Goal: Task Accomplishment & Management: Use online tool/utility

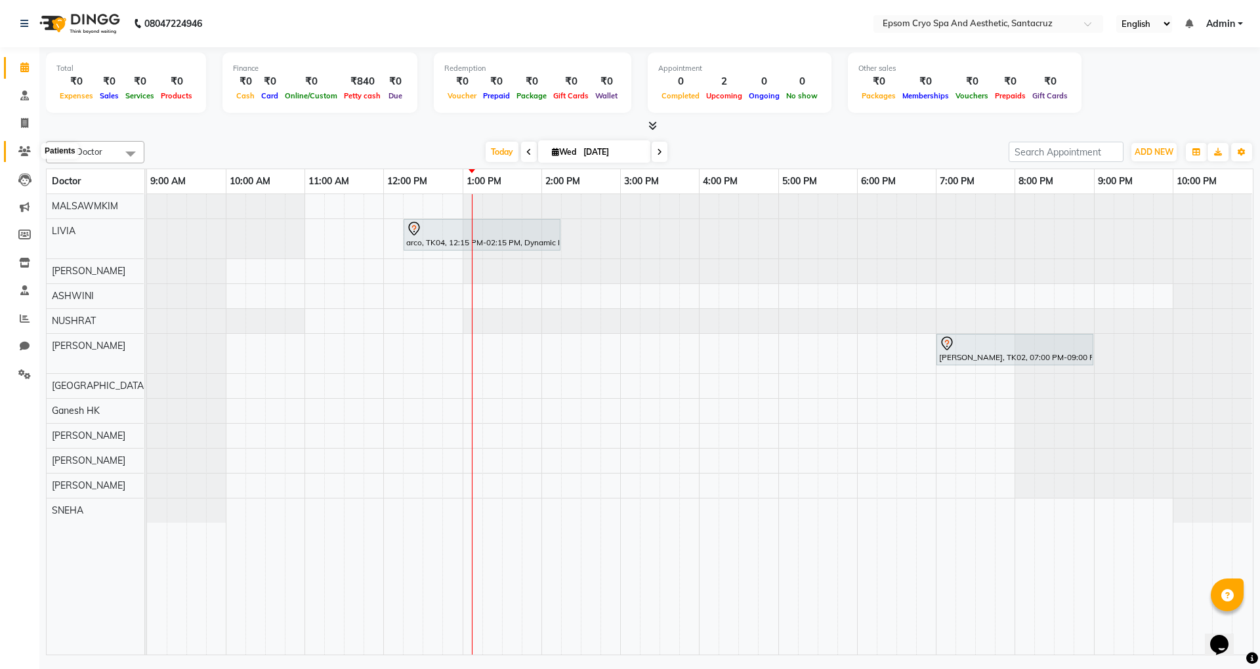
click at [21, 148] on icon at bounding box center [24, 151] width 12 height 10
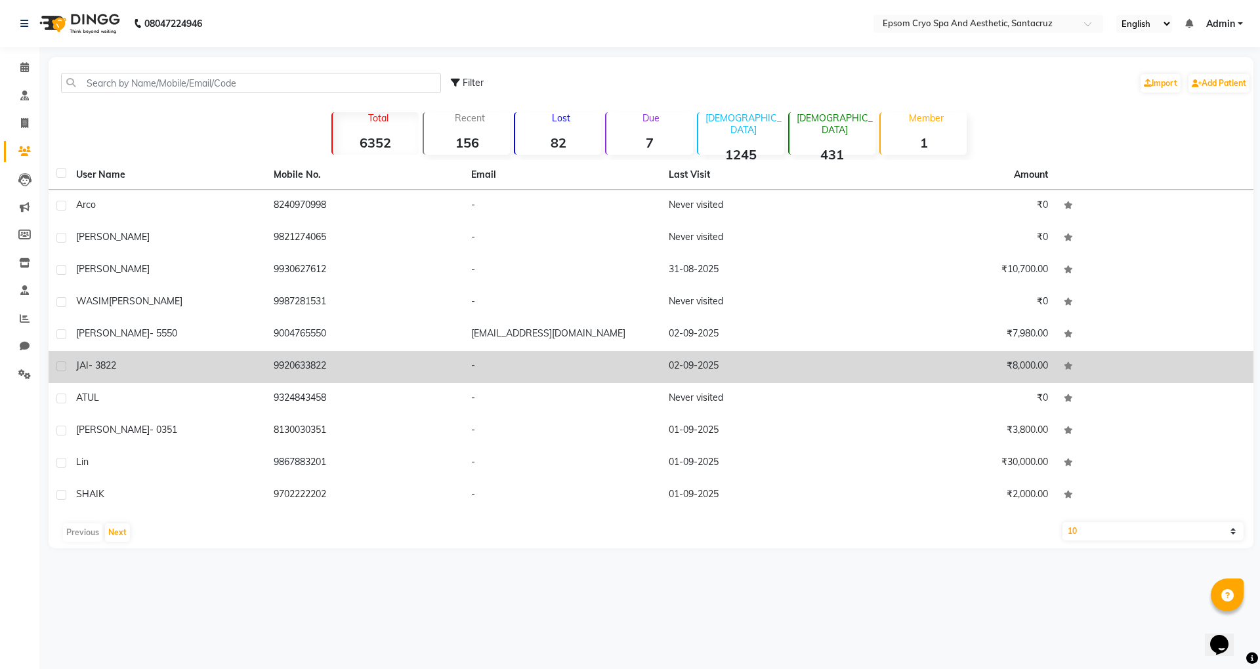
click at [152, 369] on div "JAI - 3822" at bounding box center [167, 366] width 182 height 14
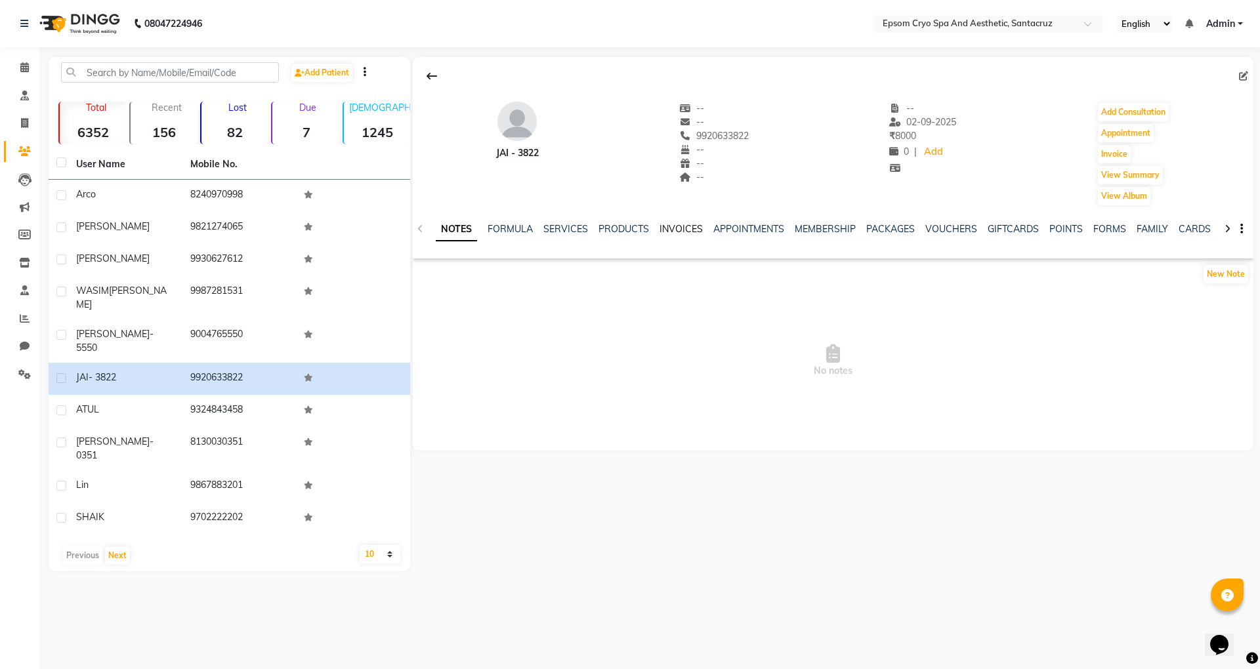
click at [681, 227] on link "INVOICES" at bounding box center [681, 229] width 43 height 12
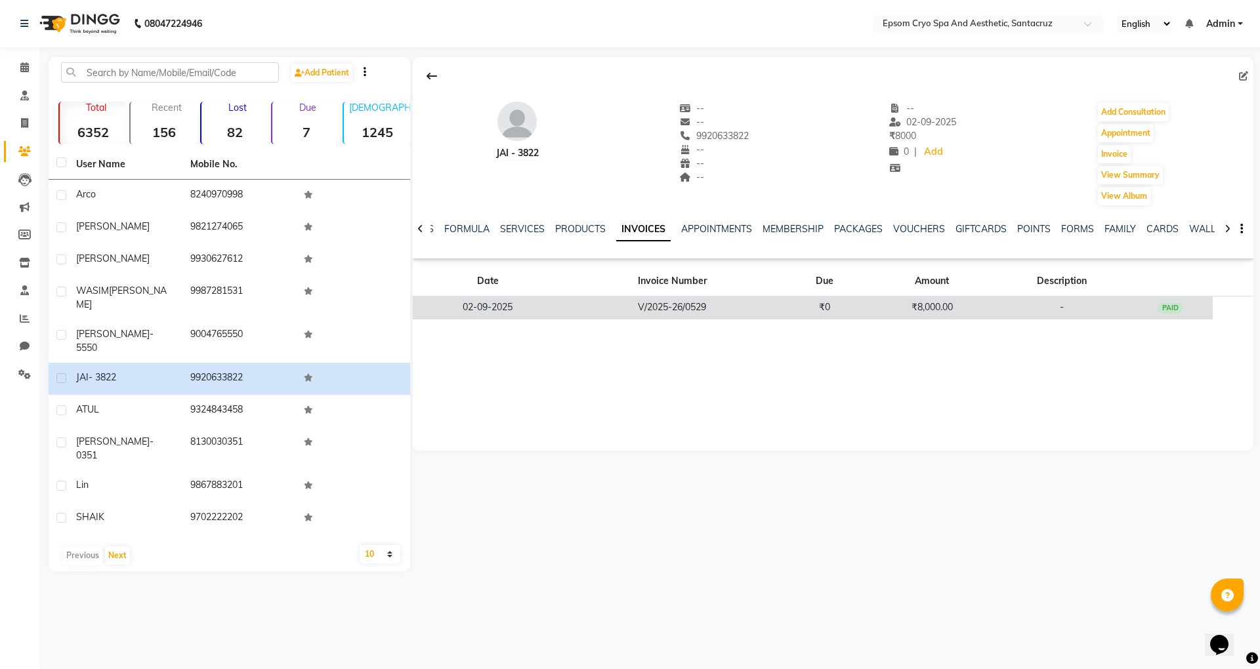
click at [726, 310] on td "V/2025-26/0529" at bounding box center [672, 308] width 219 height 23
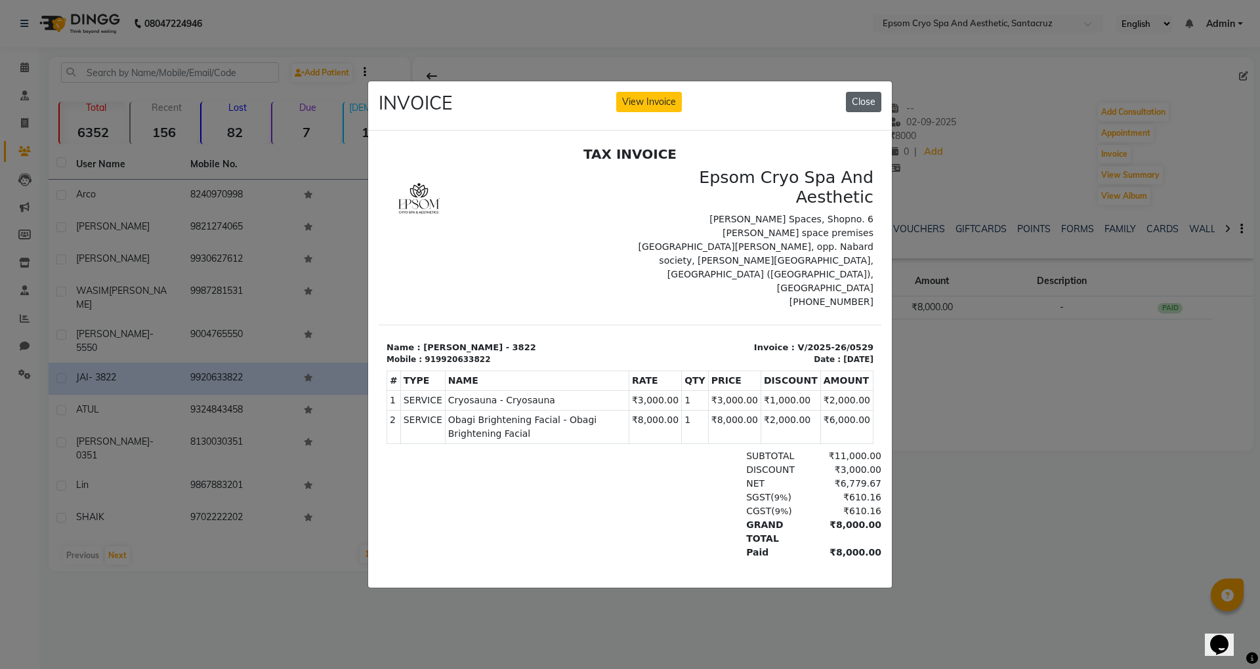
click at [865, 100] on button "Close" at bounding box center [863, 102] width 35 height 20
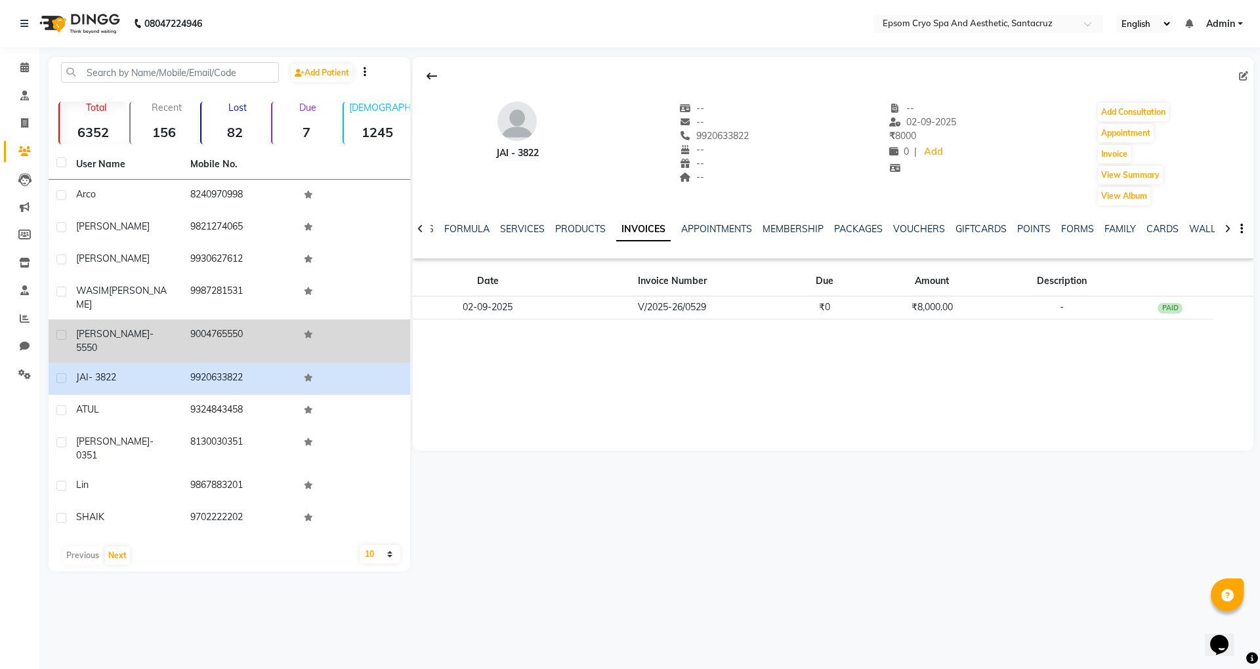
click at [159, 328] on div "KARAN - 5550" at bounding box center [125, 342] width 98 height 28
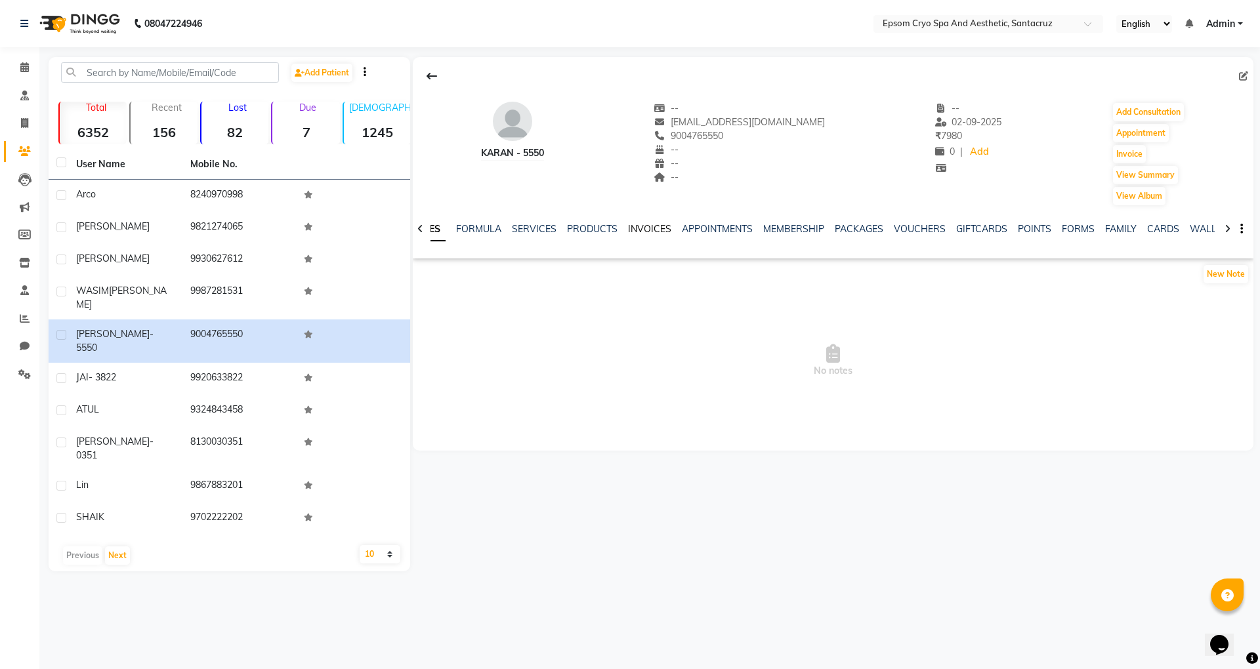
click at [654, 223] on link "INVOICES" at bounding box center [649, 229] width 43 height 12
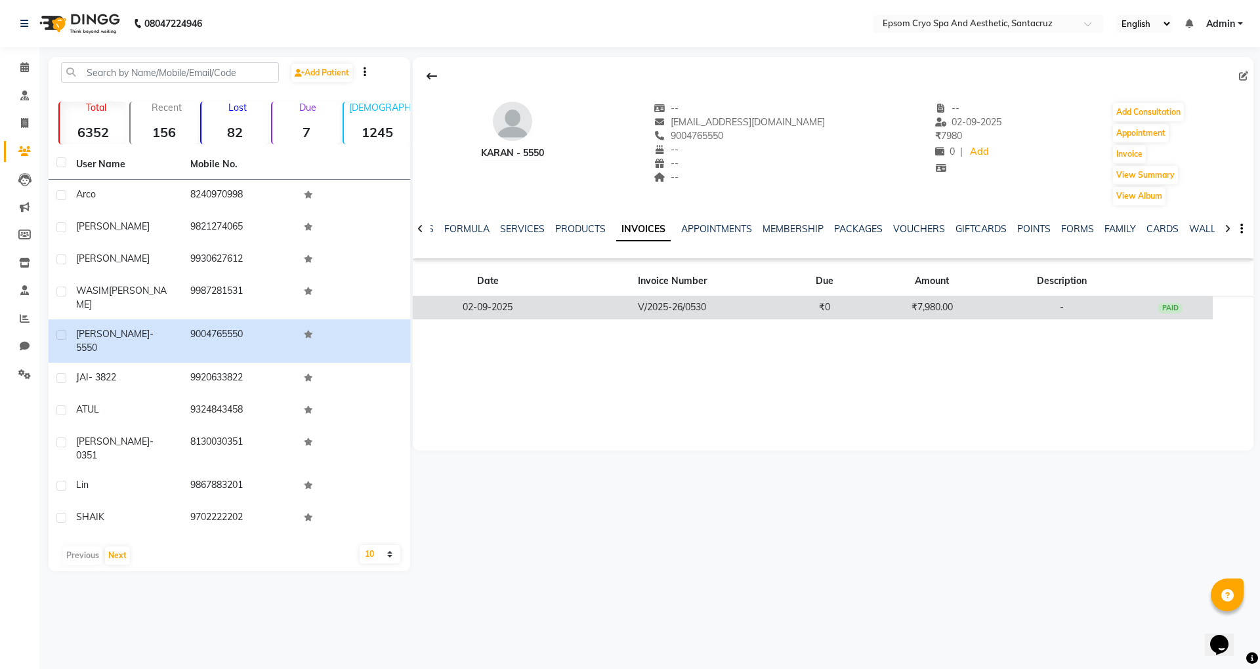
click at [752, 306] on td "V/2025-26/0530" at bounding box center [672, 308] width 219 height 23
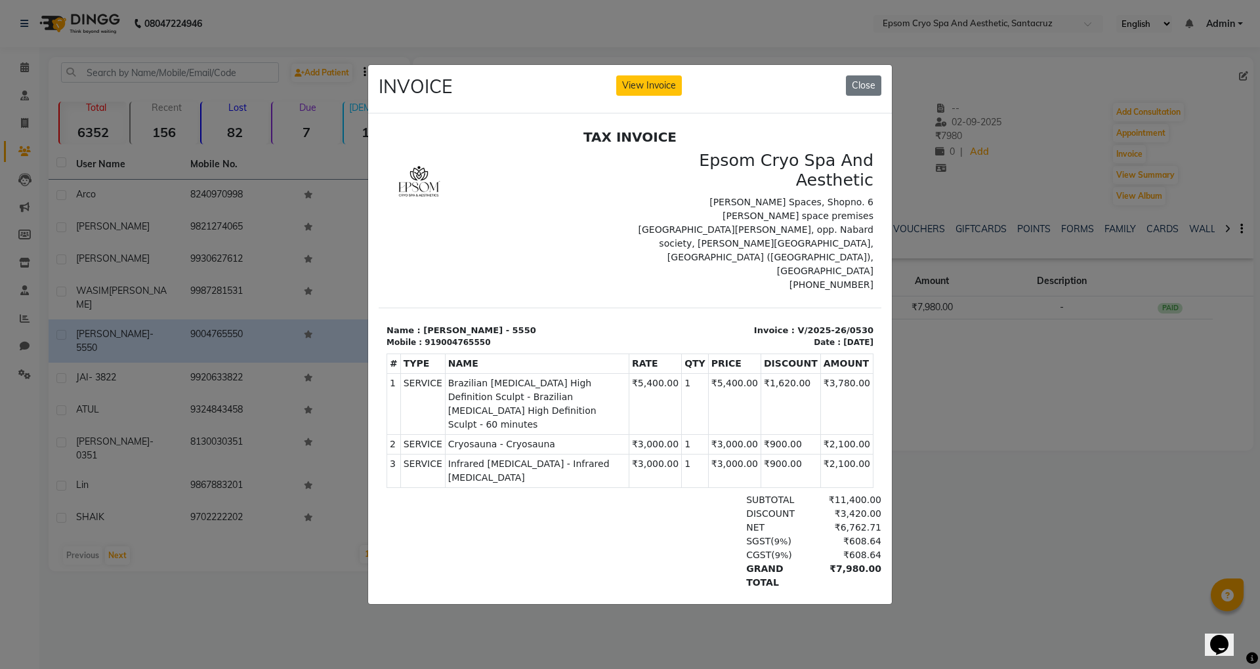
drag, startPoint x: 803, startPoint y: 354, endPoint x: 847, endPoint y: 351, distance: 44.8
click at [847, 351] on div "TAX INVOICE Epsom Cryo Spa And Aesthetic [PERSON_NAME][GEOGRAPHIC_DATA], Shopno…" at bounding box center [630, 389] width 503 height 520
click at [820, 386] on td "₹3,780.00" at bounding box center [846, 404] width 53 height 61
click at [297, 175] on ngb-modal-window "INVOICE View Invoice Close" at bounding box center [630, 334] width 1260 height 669
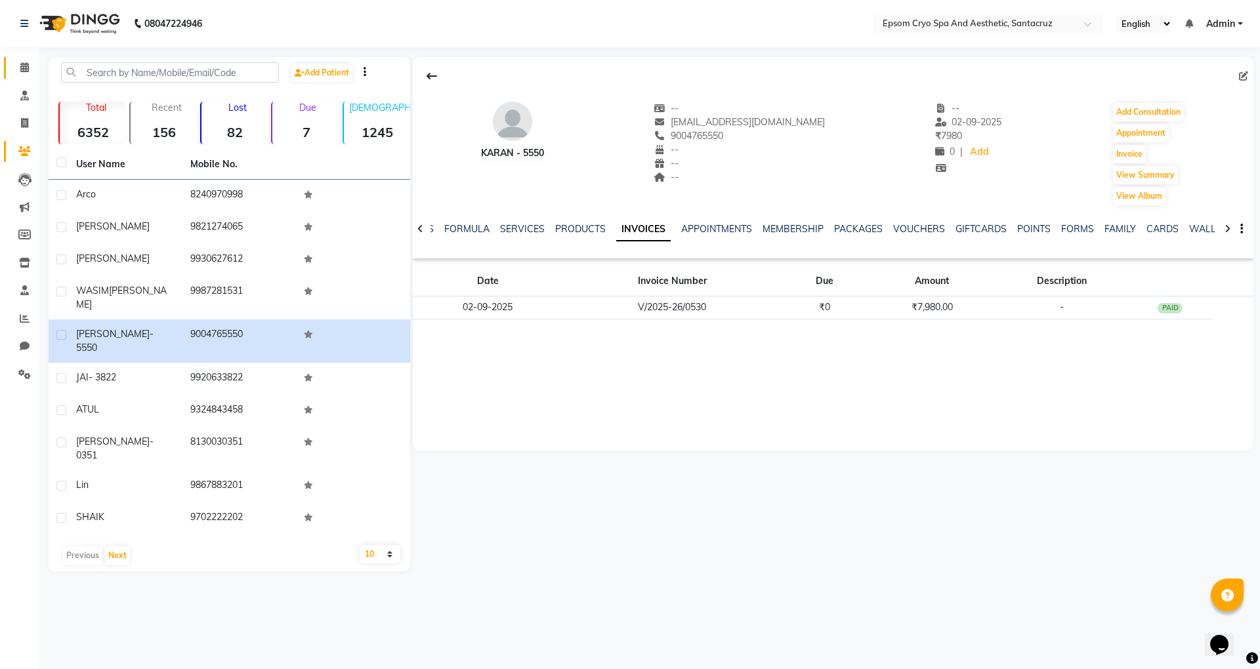
click at [21, 76] on link "Calendar" at bounding box center [20, 68] width 32 height 22
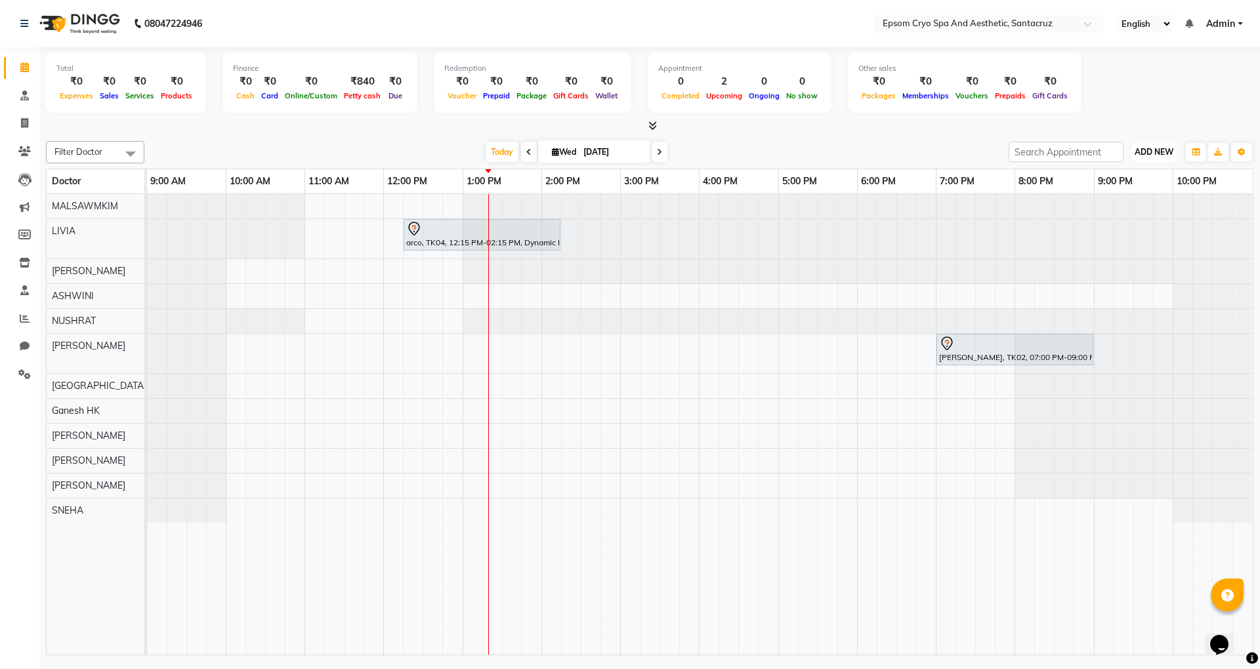
click at [1153, 150] on span "ADD NEW" at bounding box center [1154, 152] width 39 height 10
click at [1133, 213] on link "Add Expense" at bounding box center [1124, 211] width 104 height 17
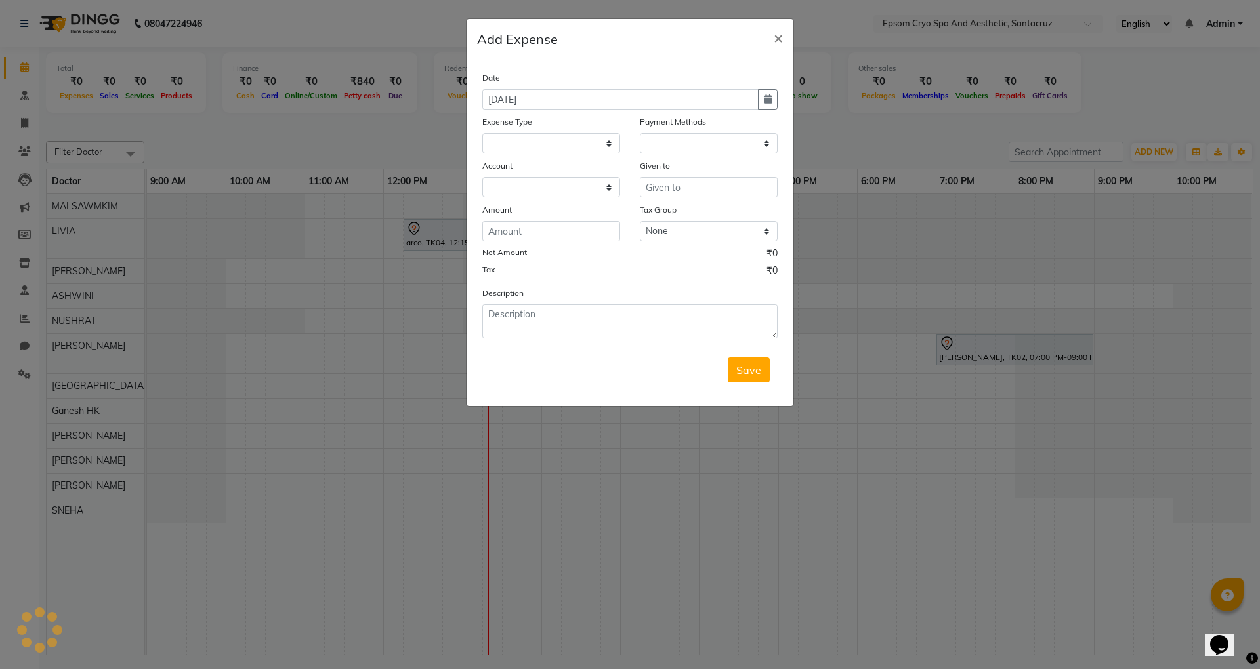
select select
select select "1"
select select "7159"
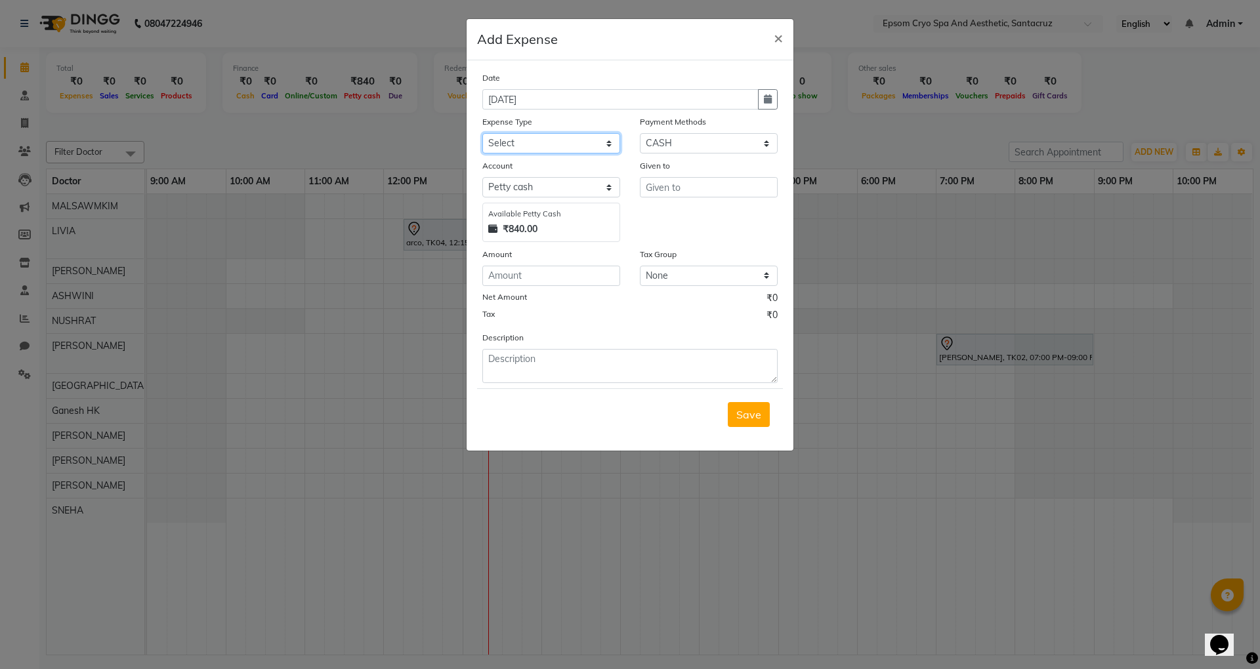
click at [565, 133] on select "Select Advance Salary Bank charges Car maintenance Cash transfer to bank Cash t…" at bounding box center [551, 143] width 138 height 20
select select "9"
click at [482, 133] on select "Select Advance Salary Bank charges Car maintenance Cash transfer to bank Cash t…" at bounding box center [551, 143] width 138 height 20
click at [683, 195] on input "text" at bounding box center [709, 187] width 138 height 20
drag, startPoint x: 687, startPoint y: 219, endPoint x: 680, endPoint y: 221, distance: 6.9
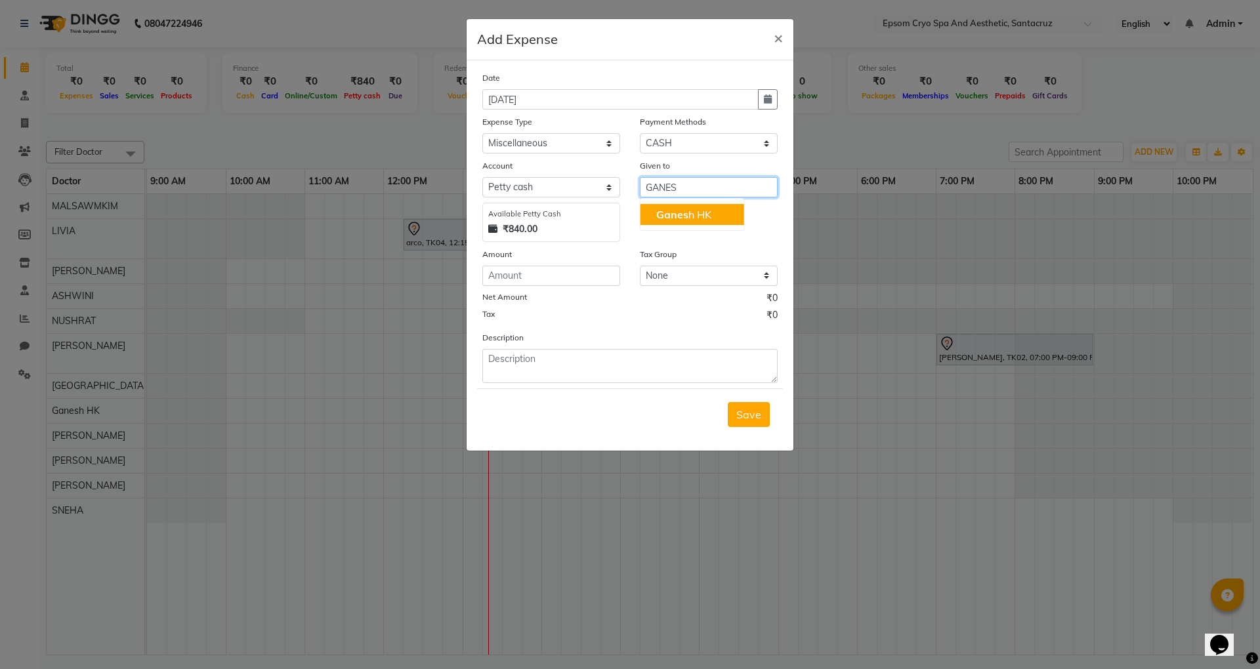
click at [687, 219] on span "Ganes" at bounding box center [672, 214] width 32 height 13
click at [499, 281] on input "number" at bounding box center [551, 276] width 138 height 20
click at [692, 185] on input "Ganesh HK" at bounding box center [709, 187] width 138 height 20
type input "G"
click at [696, 205] on button "AS HWINI" at bounding box center [693, 214] width 104 height 21
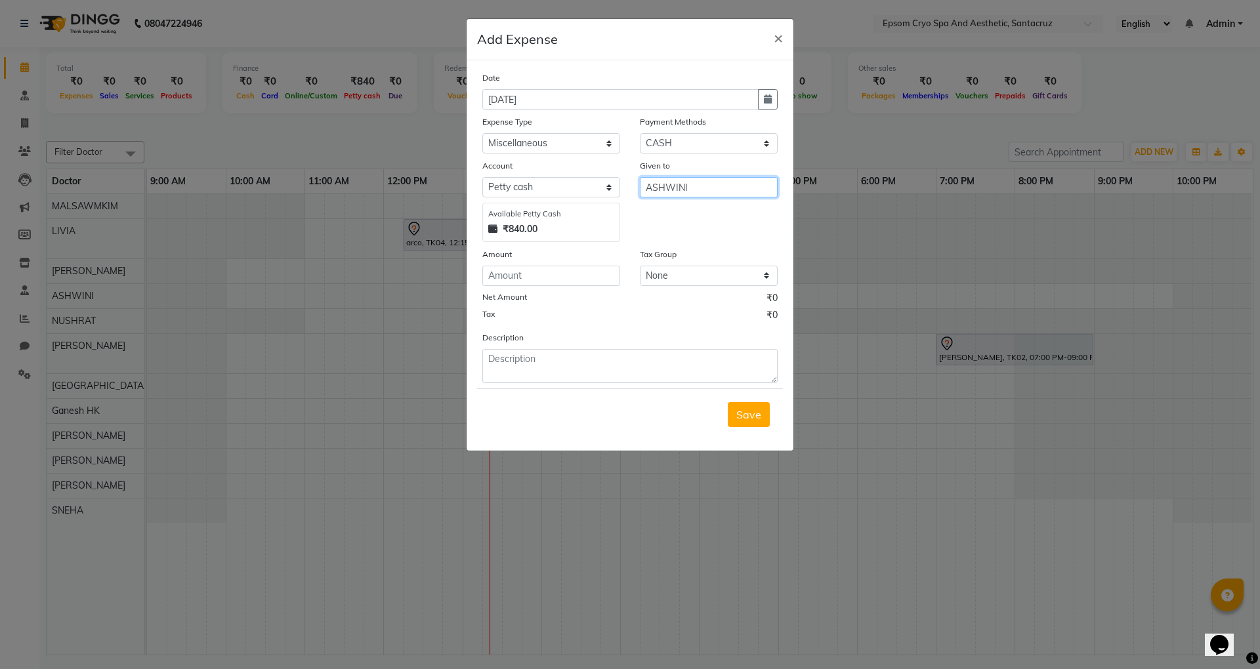
type input "ASHWINI"
click at [526, 282] on input "number" at bounding box center [551, 276] width 138 height 20
type input "90"
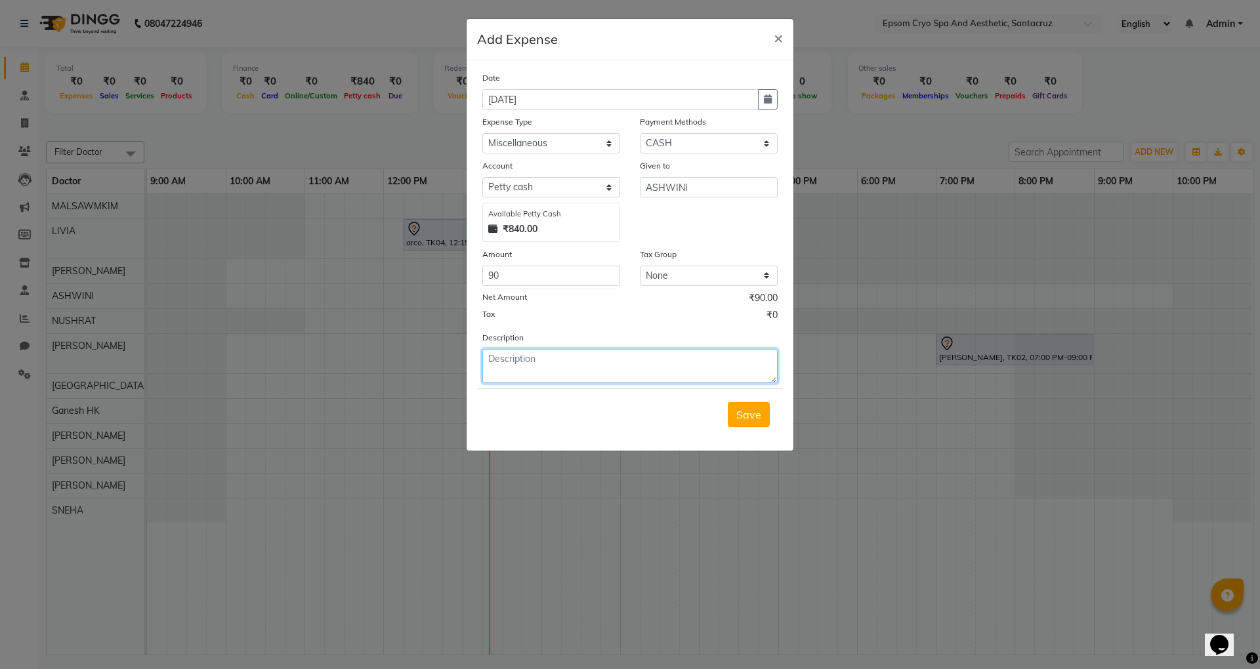
click at [521, 362] on textarea at bounding box center [629, 366] width 295 height 34
type textarea "FOR FLOWER AND OIL"
drag, startPoint x: 759, startPoint y: 425, endPoint x: 731, endPoint y: 411, distance: 31.7
click at [759, 423] on button "Save" at bounding box center [749, 414] width 42 height 25
